Goal: Task Accomplishment & Management: Manage account settings

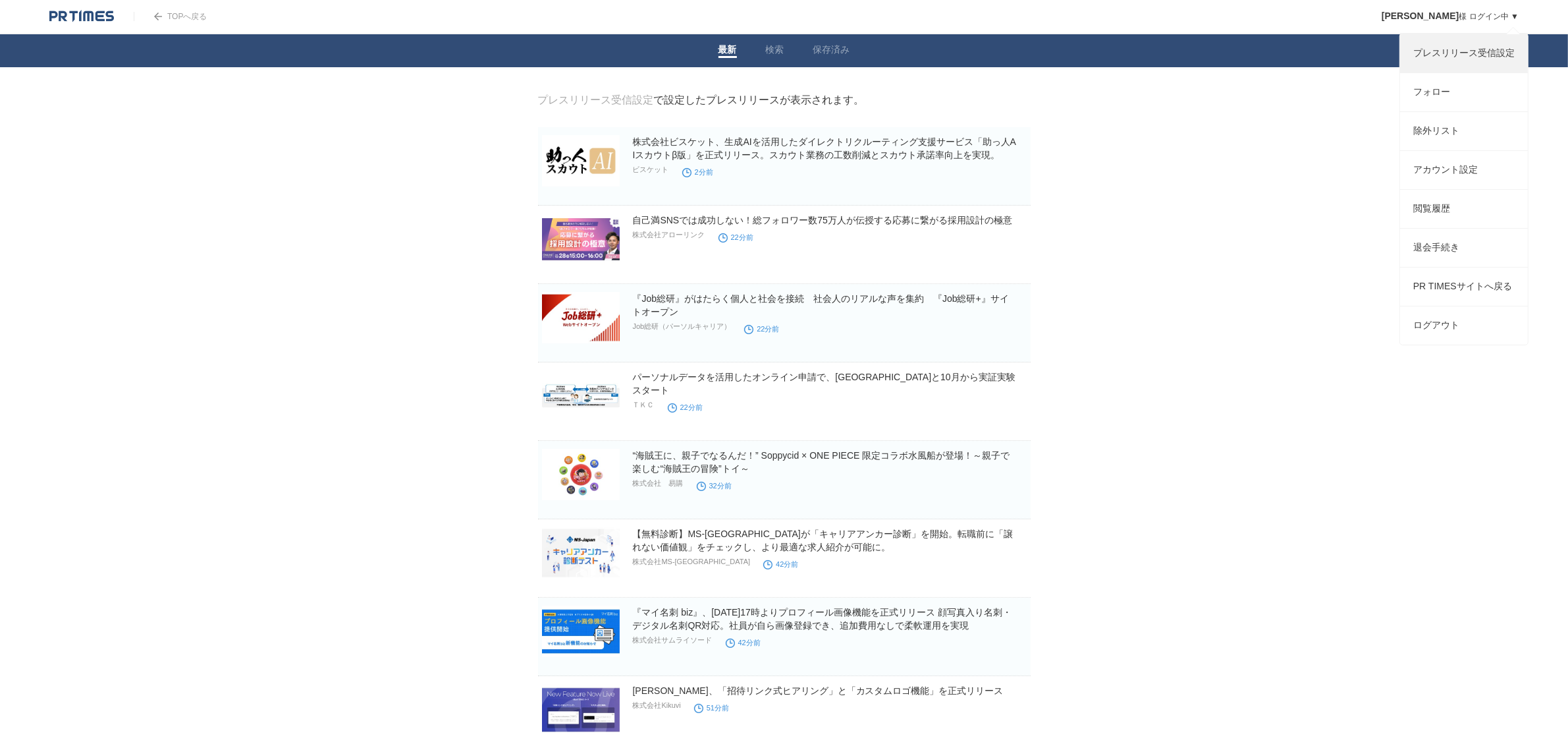
click at [1473, 57] on link "プレスリリース受信設定" at bounding box center [1464, 53] width 128 height 38
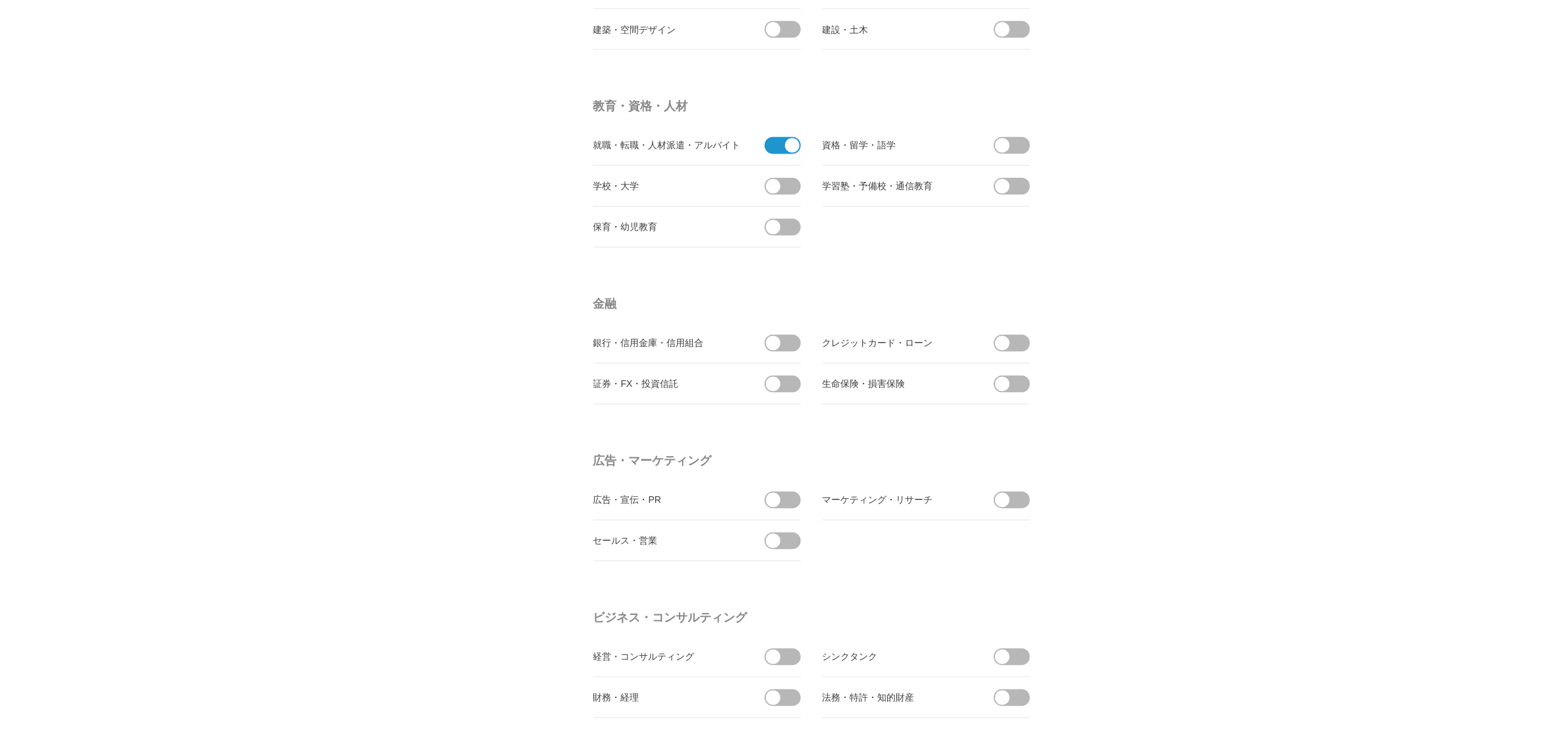
scroll to position [3047, 0]
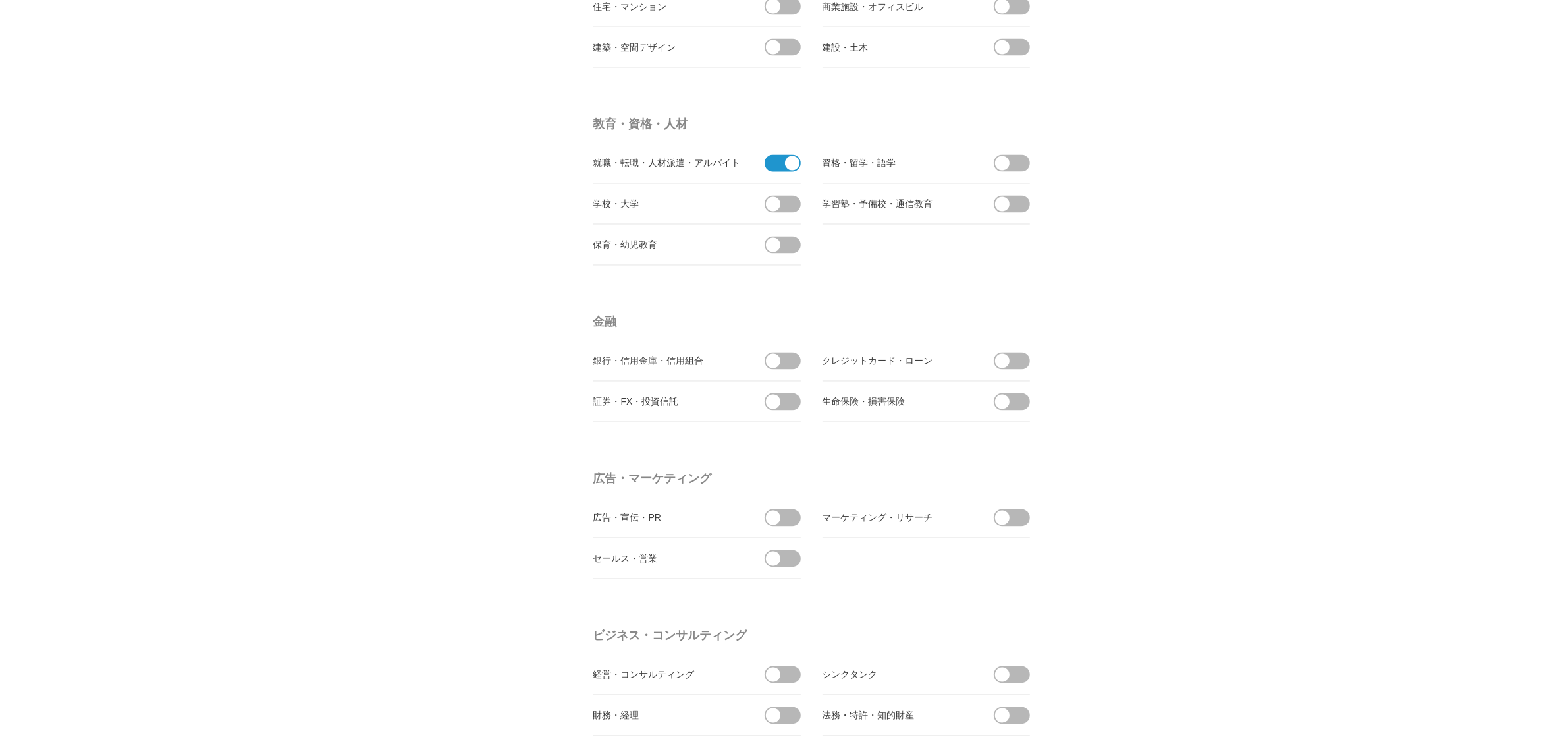
click at [775, 164] on span at bounding box center [778, 163] width 28 height 17
click at [0, 0] on input "checkbox" at bounding box center [0, 0] width 0 height 0
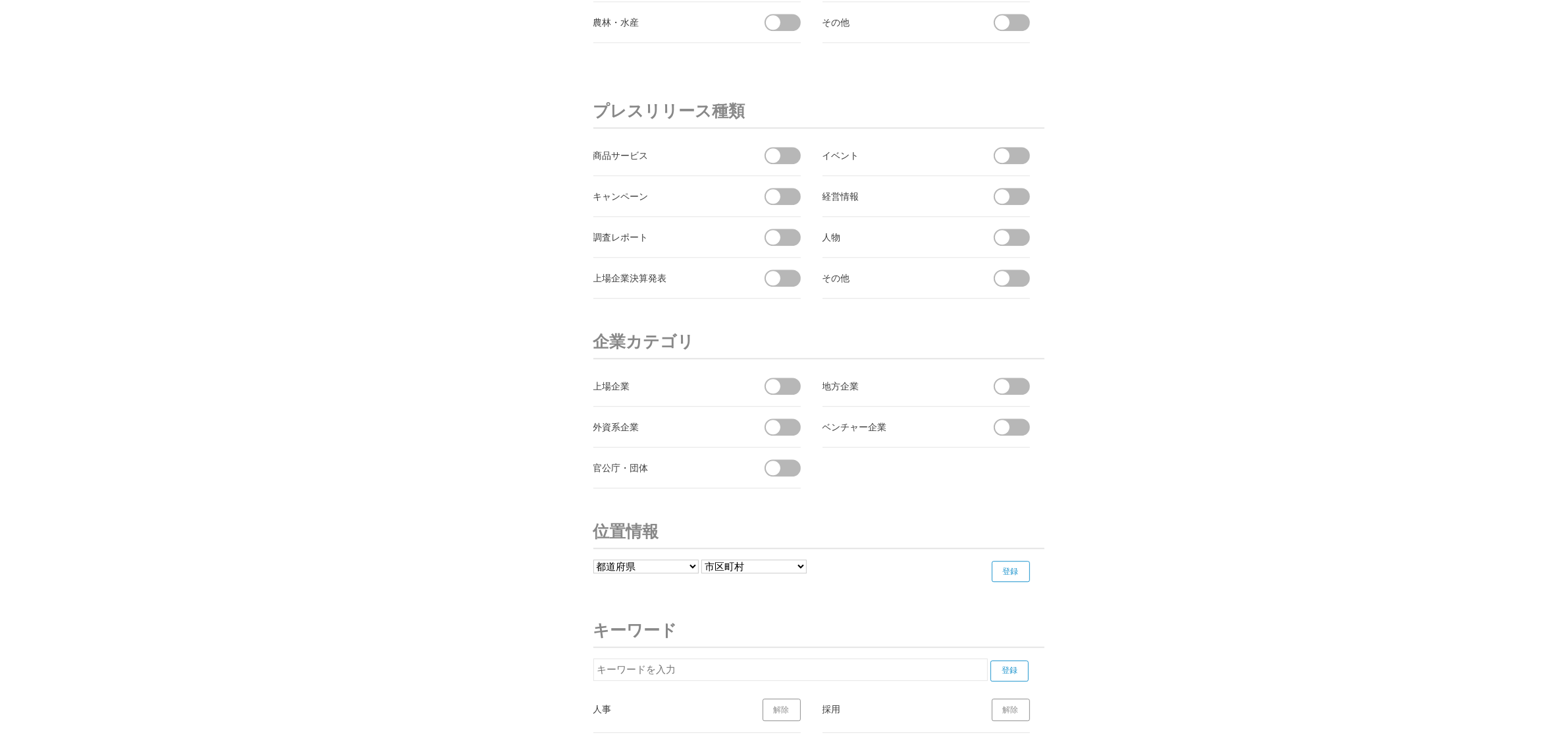
scroll to position [4433, 0]
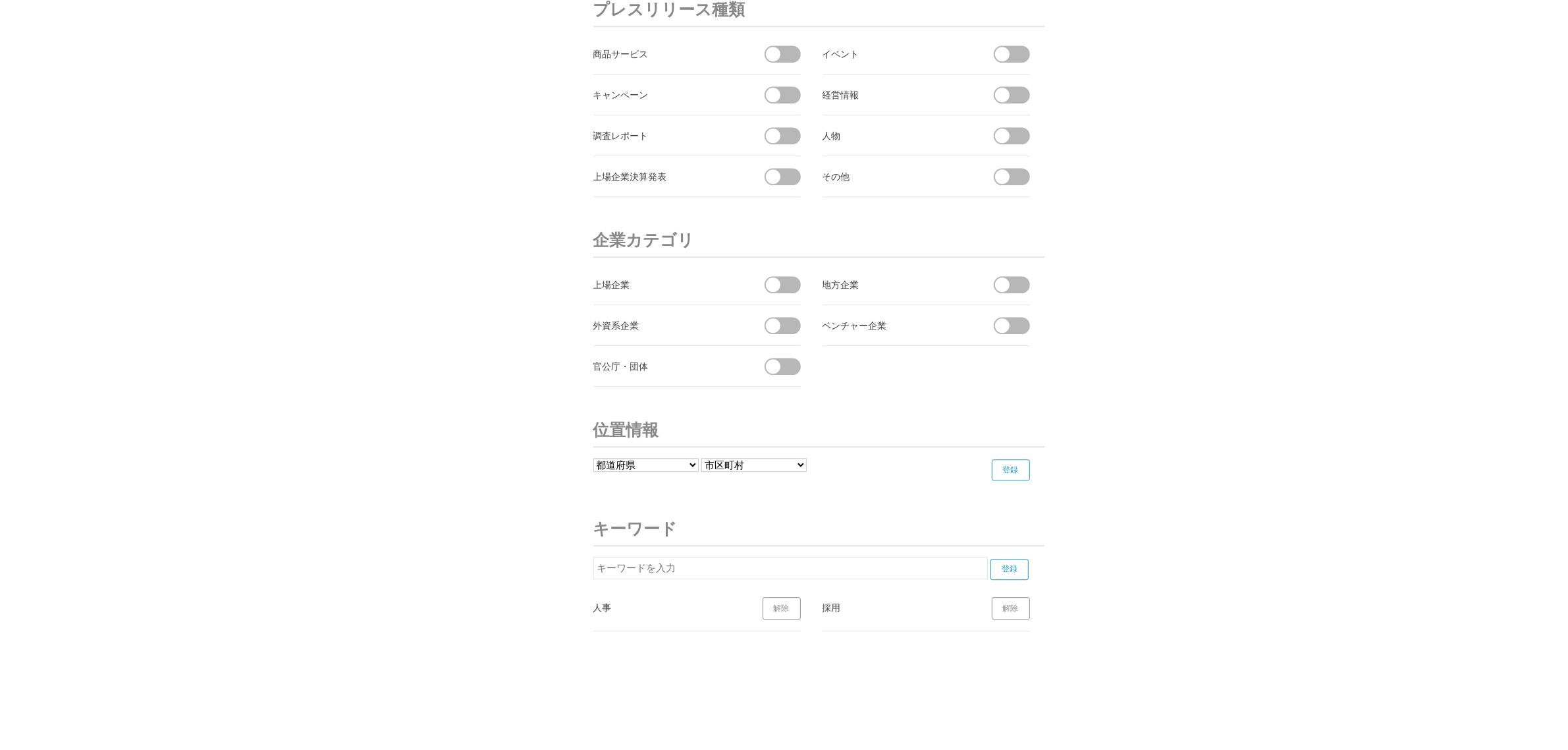
click at [777, 614] on link "解除" at bounding box center [782, 609] width 38 height 23
click at [784, 610] on link "解除" at bounding box center [782, 609] width 38 height 23
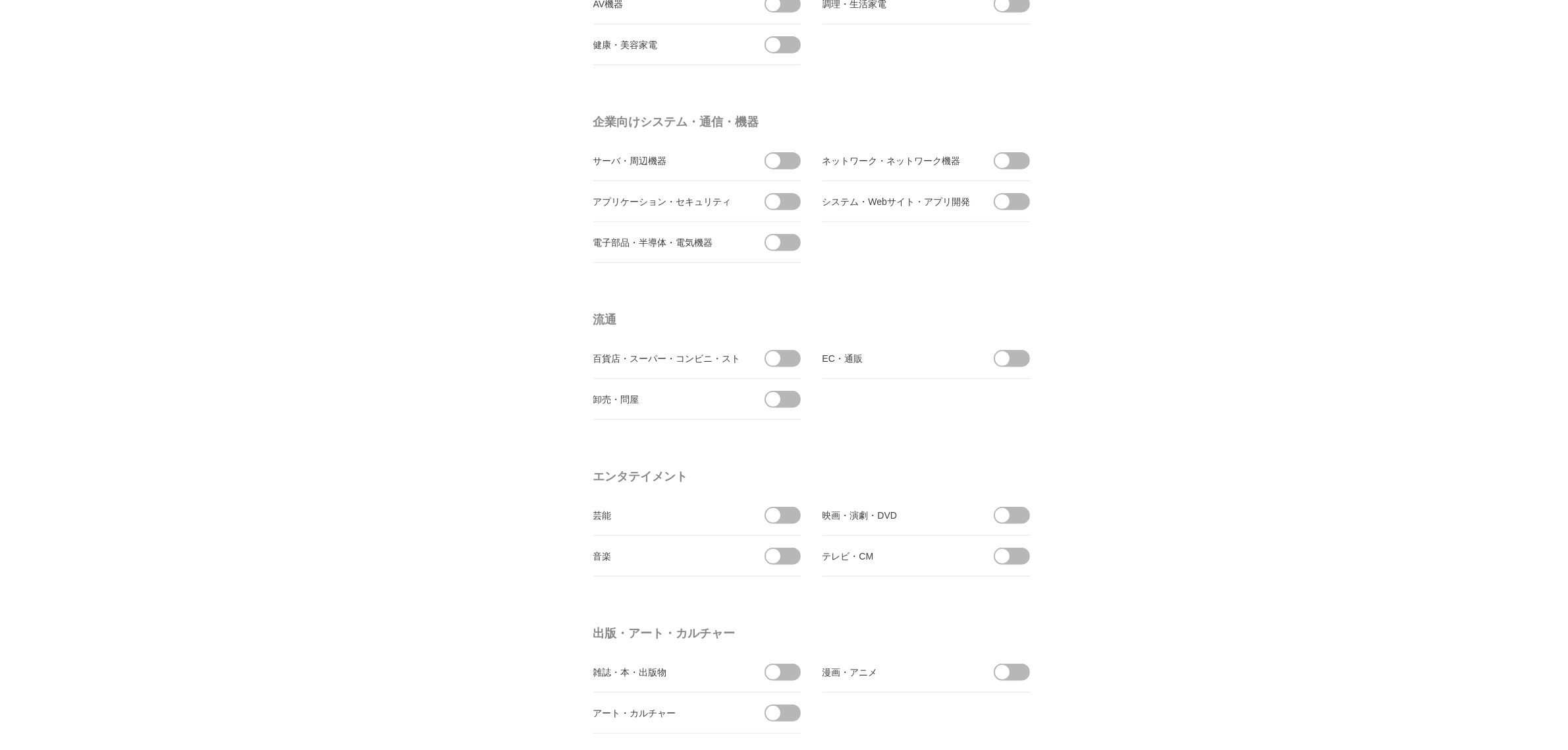
scroll to position [0, 0]
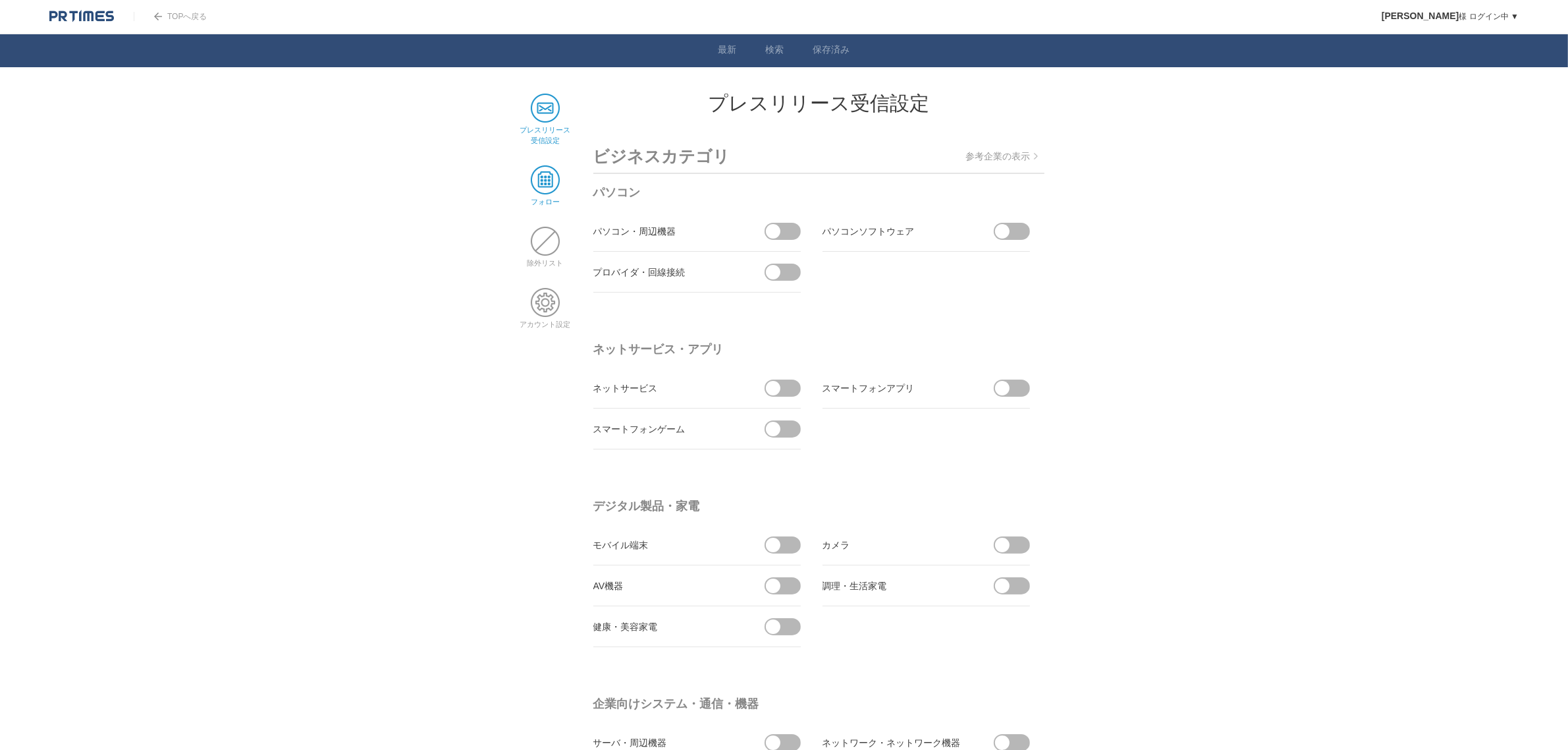
click at [558, 177] on span at bounding box center [545, 179] width 29 height 29
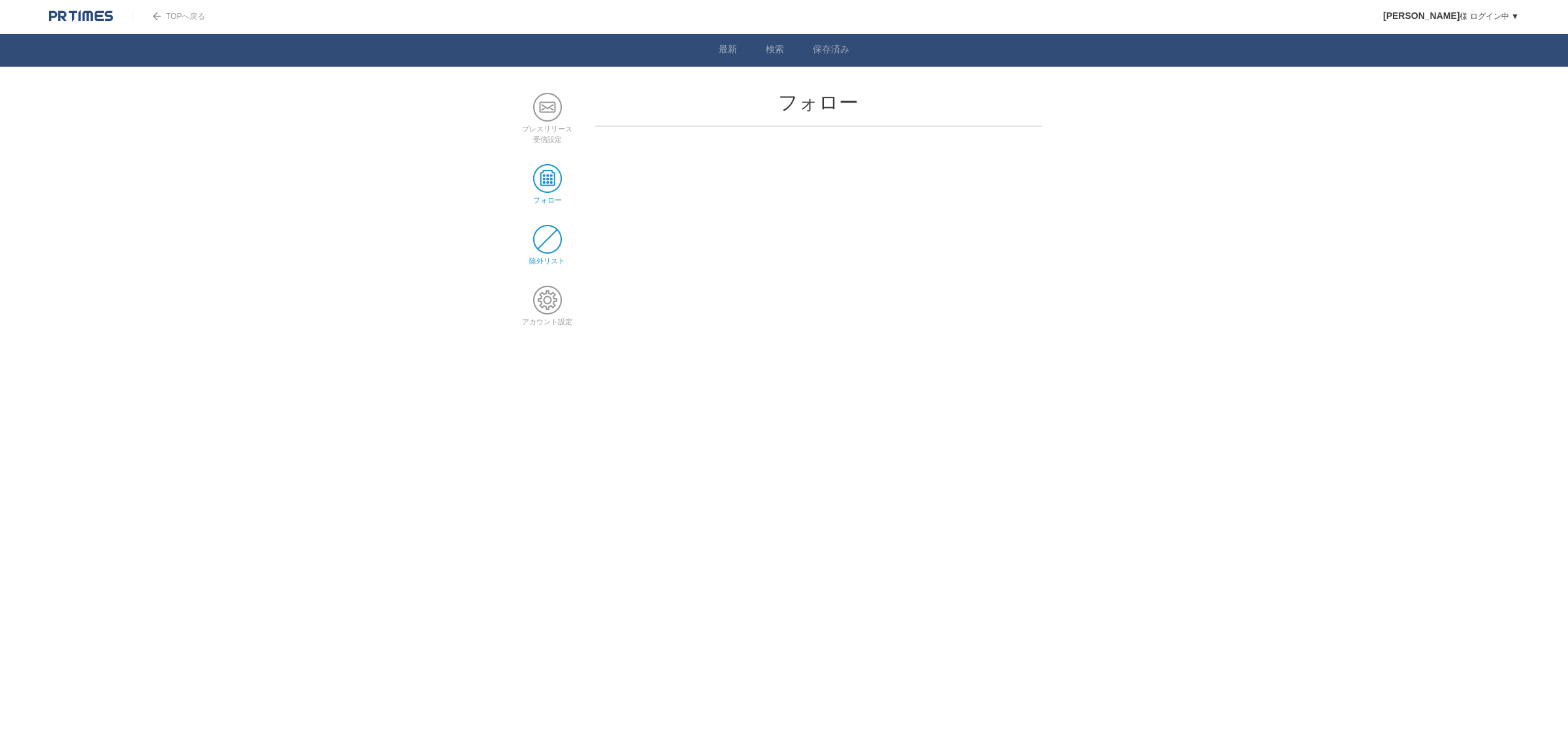
click at [550, 231] on span at bounding box center [547, 239] width 29 height 29
click at [558, 327] on nav "プレスリリース 受信設定 フォロー 除外リスト アカウント設定" at bounding box center [547, 219] width 56 height 253
click at [554, 304] on span at bounding box center [547, 299] width 29 height 29
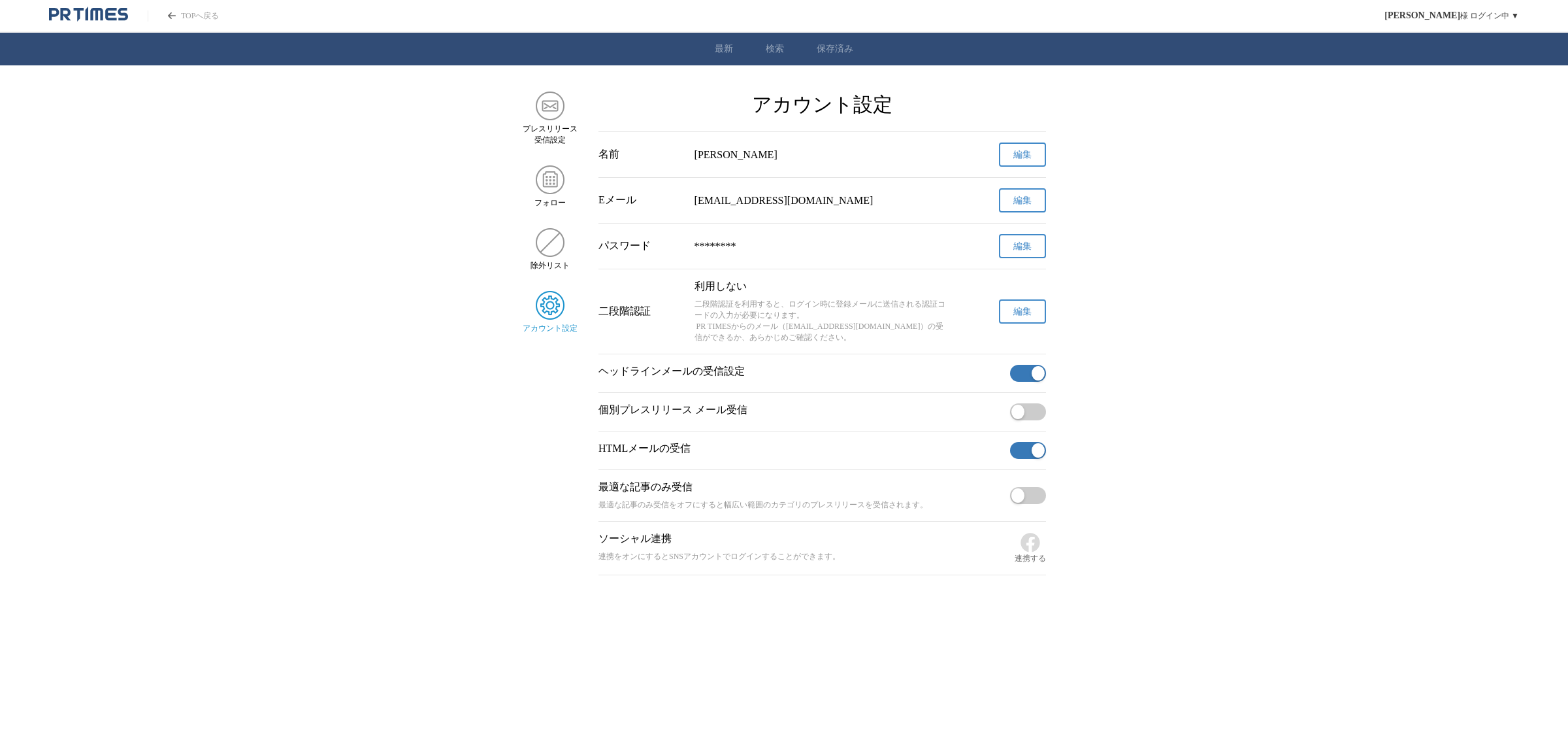
click at [1020, 380] on button "button" at bounding box center [1028, 373] width 36 height 17
click at [1041, 458] on span "button" at bounding box center [1039, 449] width 13 height 14
click at [1396, 204] on main "プレスリリース 受信設定 フォロー 除外リスト アカウント設定 アカウント設定 名前 [PERSON_NAME] 編集 Eメール [EMAIL_ADDRESS…" at bounding box center [784, 333] width 1568 height 484
